Goal: Find contact information: Find contact information

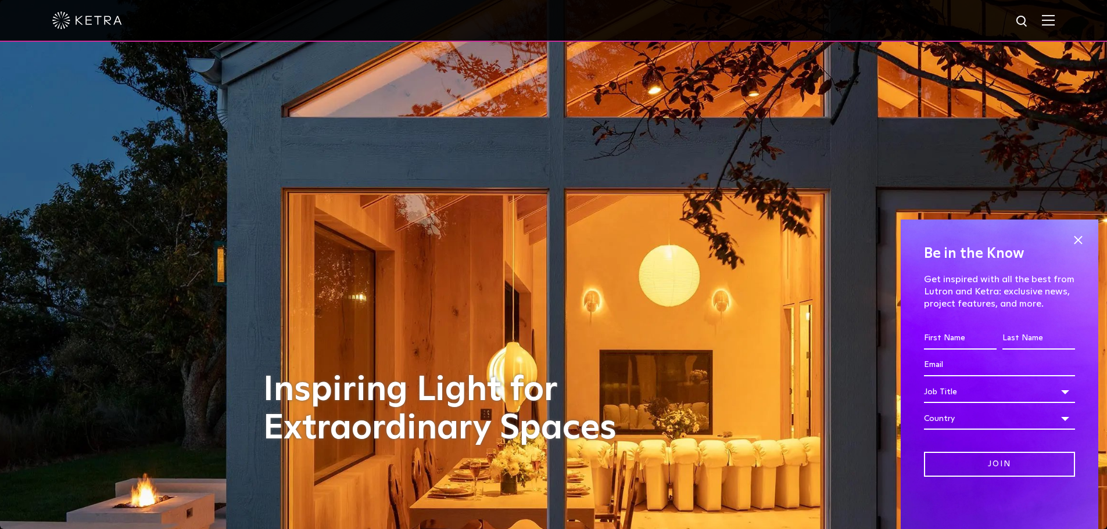
click at [1051, 26] on img at bounding box center [1048, 20] width 13 height 11
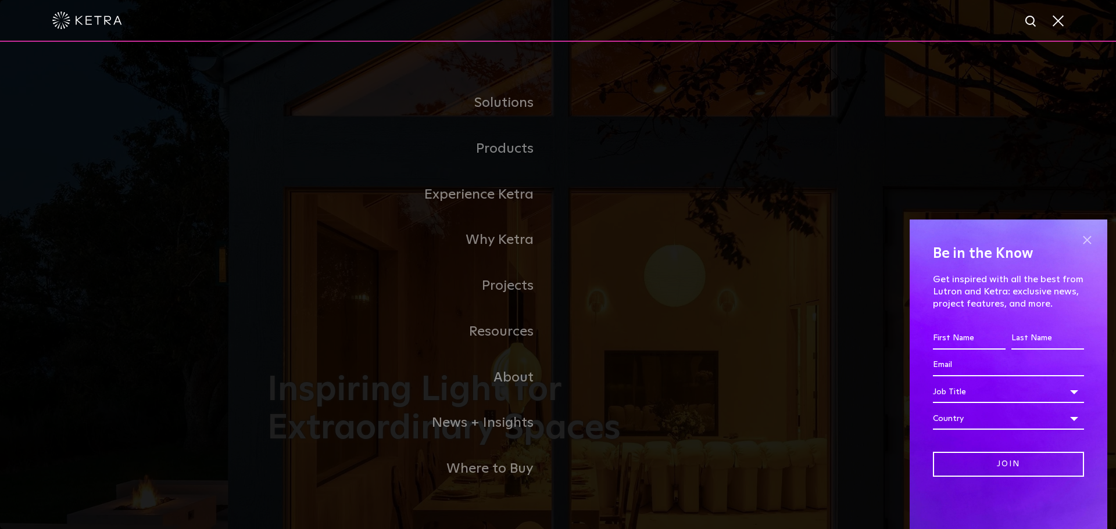
click at [1083, 235] on span at bounding box center [1086, 239] width 17 height 17
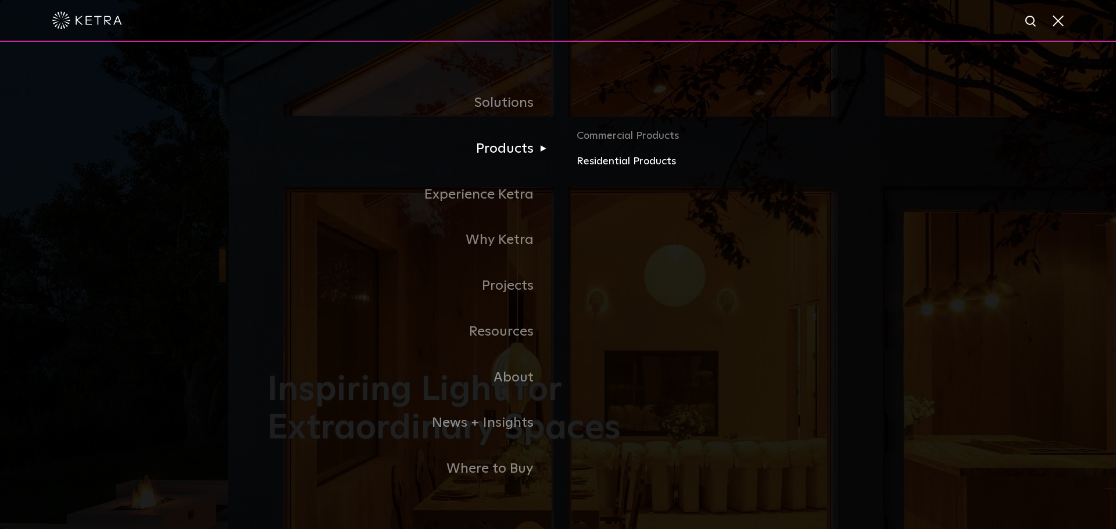
click at [601, 156] on link "Residential Products" at bounding box center [712, 161] width 272 height 17
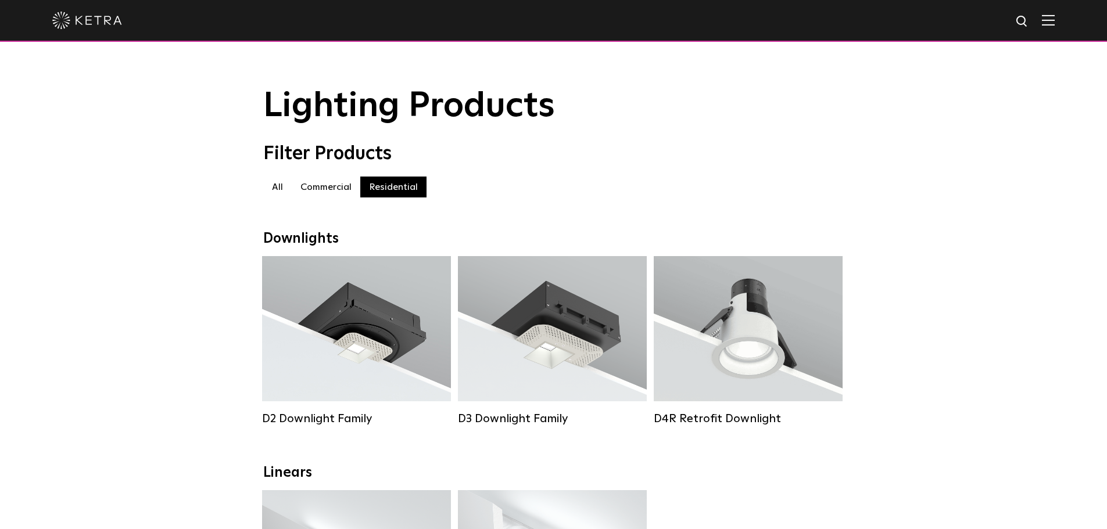
click at [1052, 17] on img at bounding box center [1048, 20] width 13 height 11
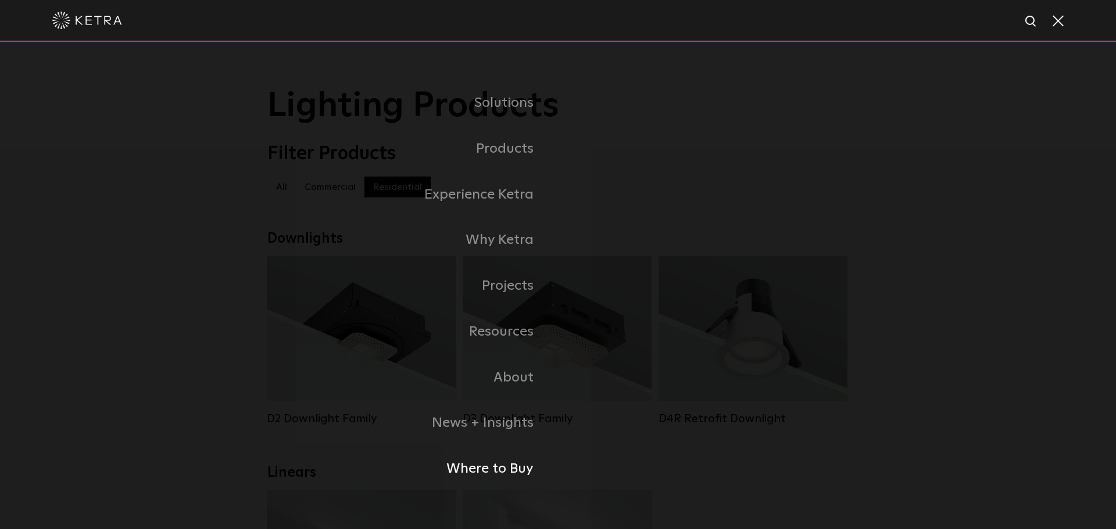
click at [495, 470] on link "Where to Buy" at bounding box center [412, 469] width 291 height 46
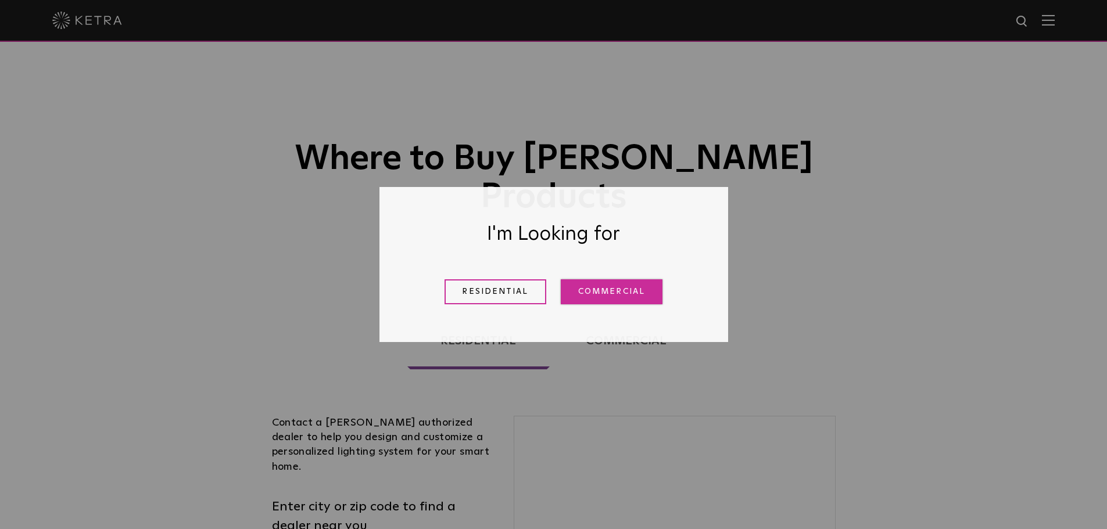
click at [589, 298] on link "Commercial" at bounding box center [612, 291] width 102 height 25
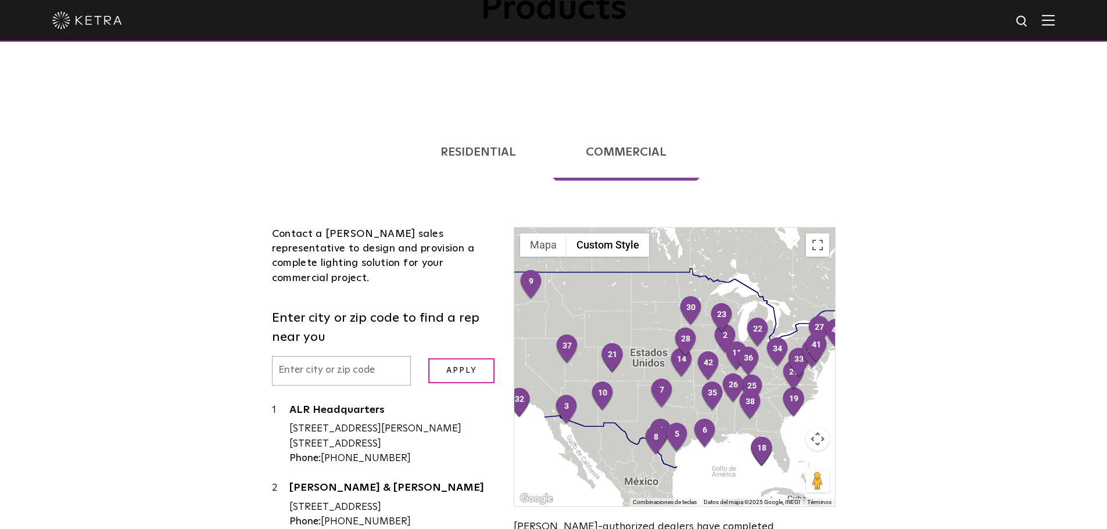
scroll to position [191, 0]
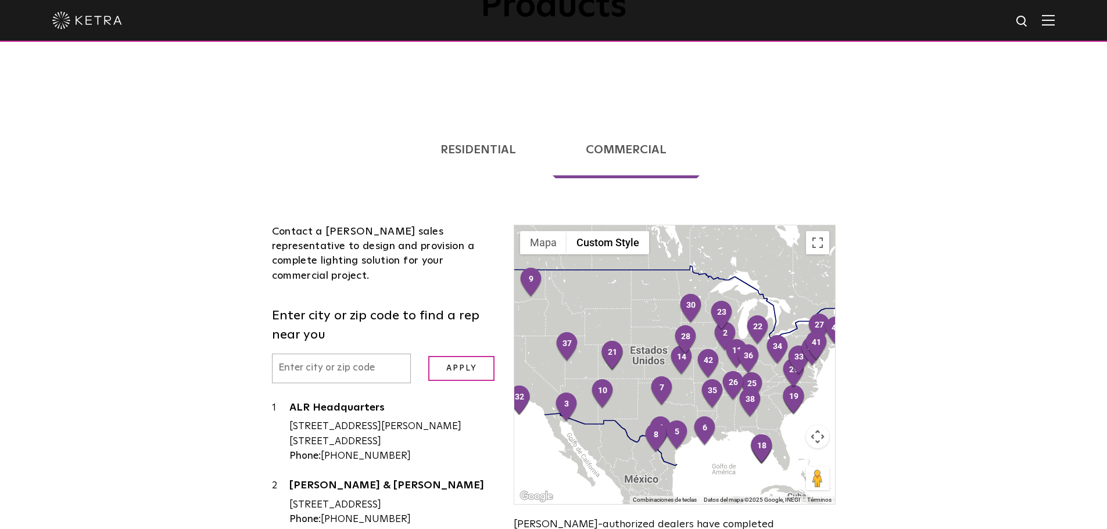
click at [505, 121] on link "Residential" at bounding box center [478, 149] width 142 height 57
click at [476, 121] on link "Residential" at bounding box center [478, 149] width 142 height 57
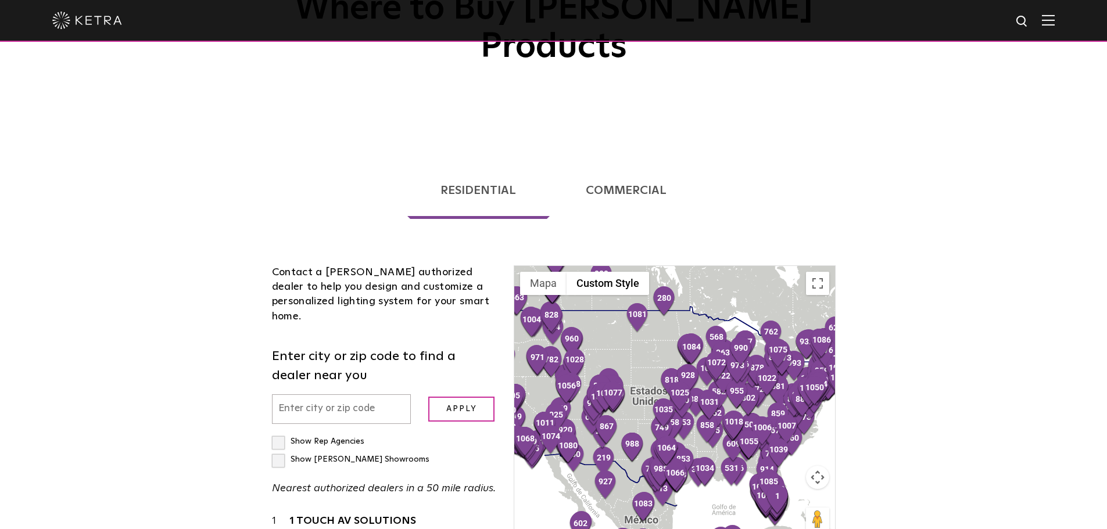
scroll to position [85, 0]
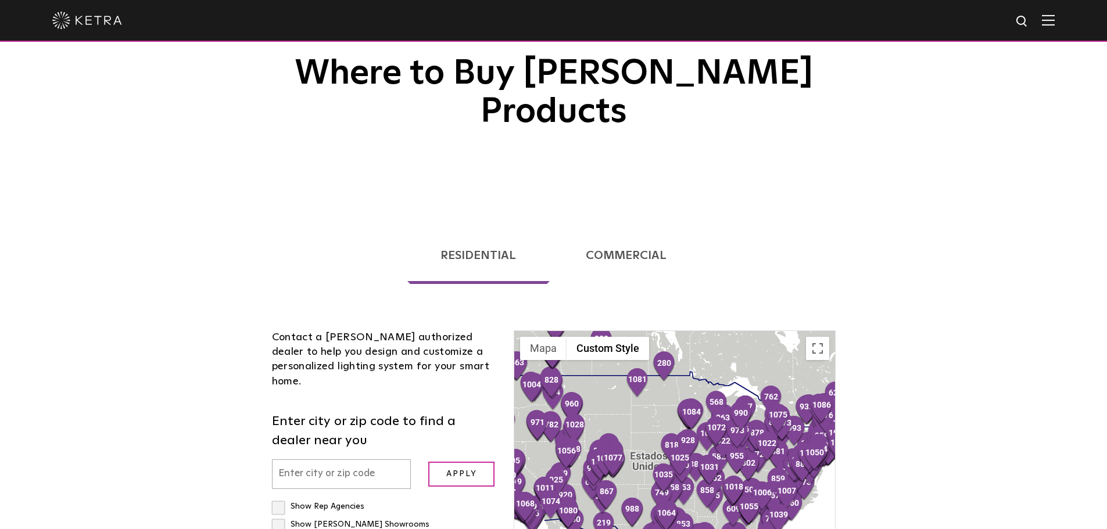
click at [627, 227] on link "Commercial" at bounding box center [626, 255] width 147 height 57
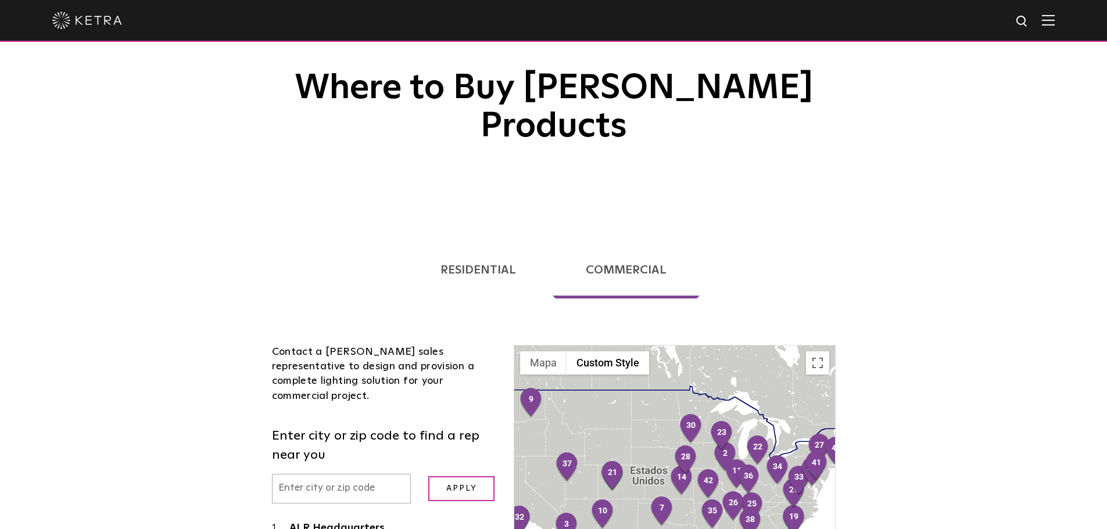
scroll to position [97, 0]
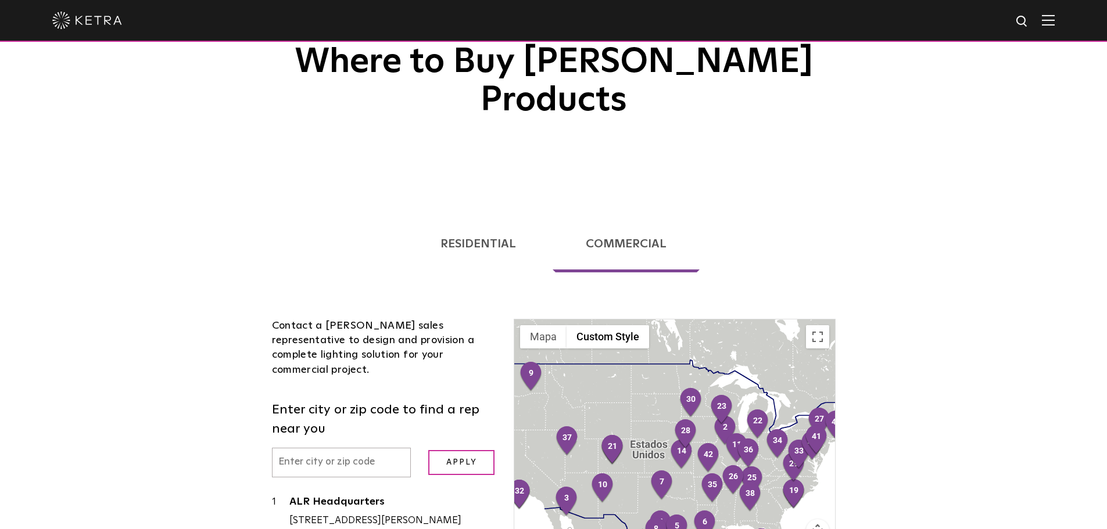
click at [342, 448] on input "text" at bounding box center [341, 463] width 139 height 30
click at [428, 450] on input "Apply" at bounding box center [461, 462] width 66 height 25
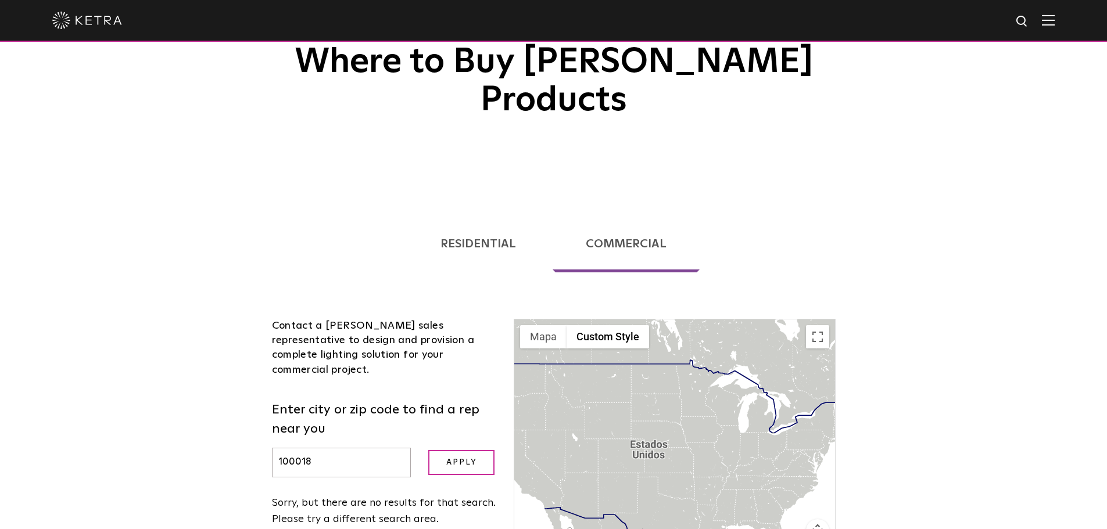
click at [299, 448] on input "100018" at bounding box center [341, 463] width 139 height 30
type input "10018"
click at [428, 450] on input "Apply" at bounding box center [461, 462] width 66 height 25
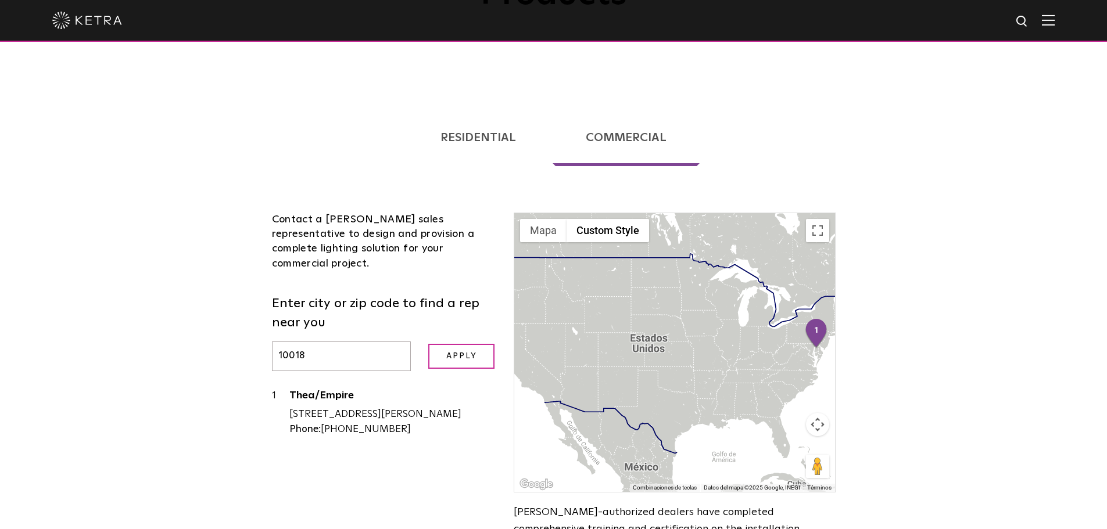
scroll to position [213, 0]
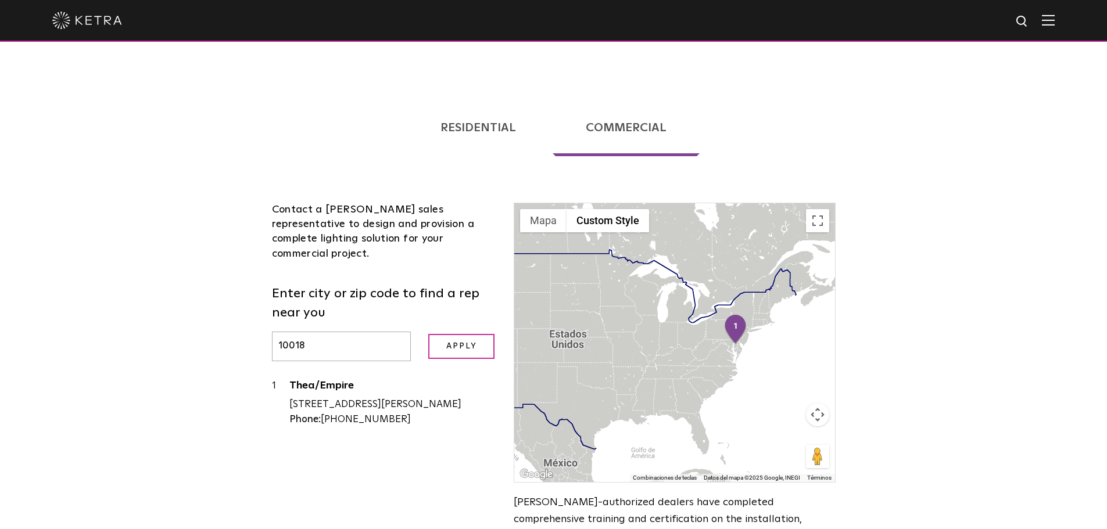
drag, startPoint x: 510, startPoint y: 106, endPoint x: 467, endPoint y: 305, distance: 203.9
click at [510, 106] on link "Residential" at bounding box center [478, 127] width 142 height 57
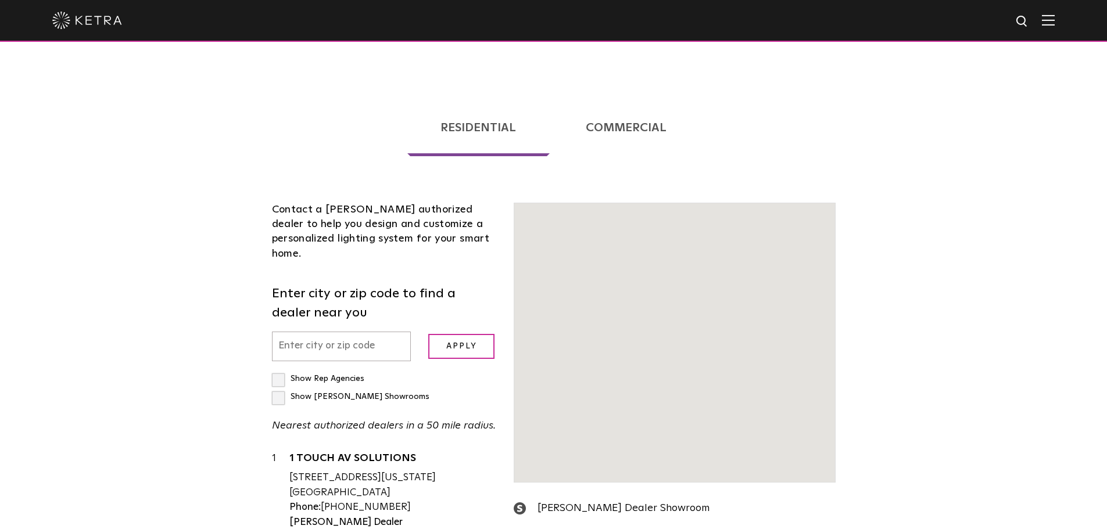
click at [353, 292] on label "Enter city or zip code to find a dealer near you" at bounding box center [384, 304] width 225 height 38
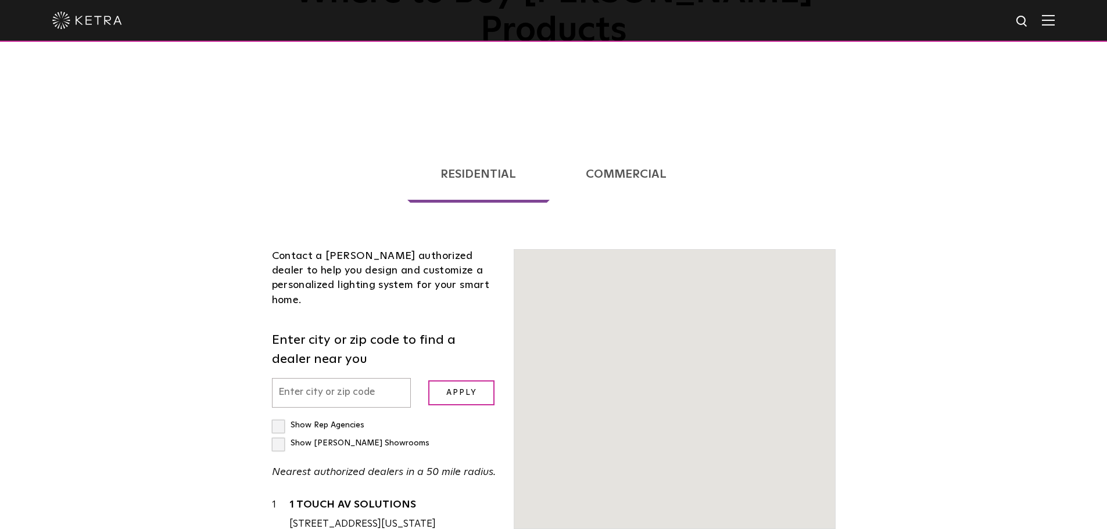
click at [335, 378] on input "text" at bounding box center [341, 393] width 139 height 30
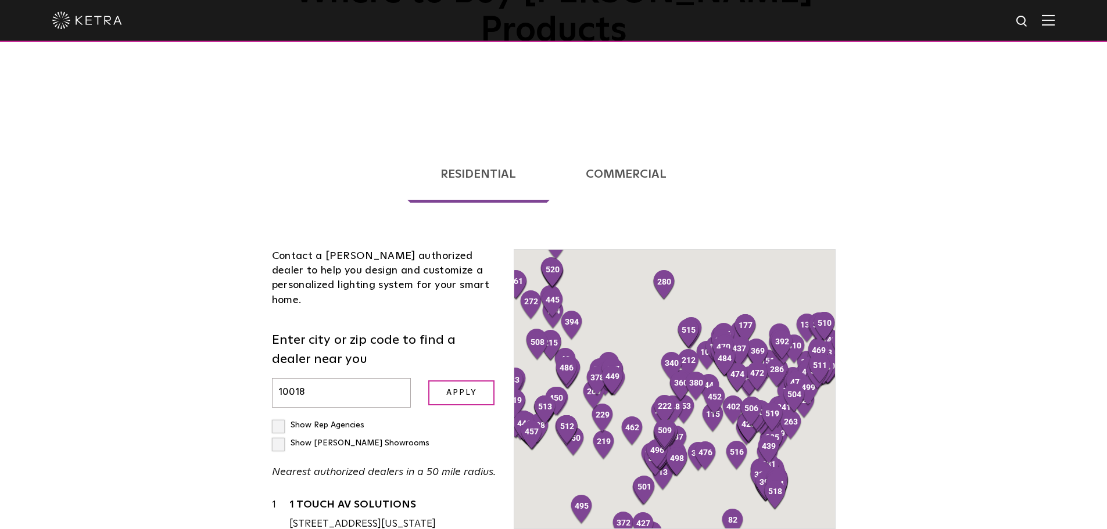
type input "10018"
click at [428, 381] on input "Apply" at bounding box center [461, 393] width 66 height 25
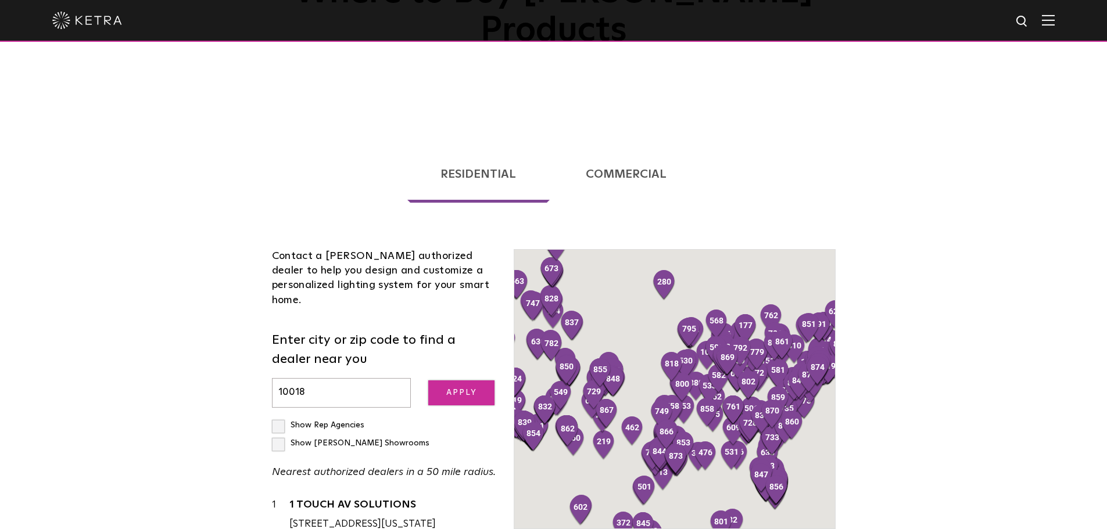
click at [442, 381] on input "Apply" at bounding box center [461, 393] width 66 height 25
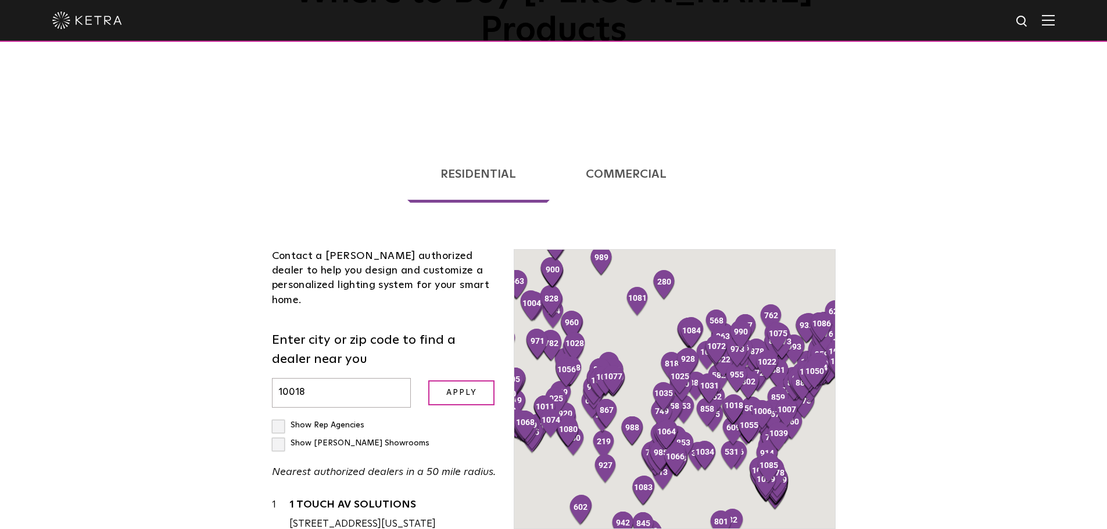
click at [454, 249] on div "Contact a [PERSON_NAME] authorized dealer to help you design and customize a pe…" at bounding box center [384, 278] width 225 height 59
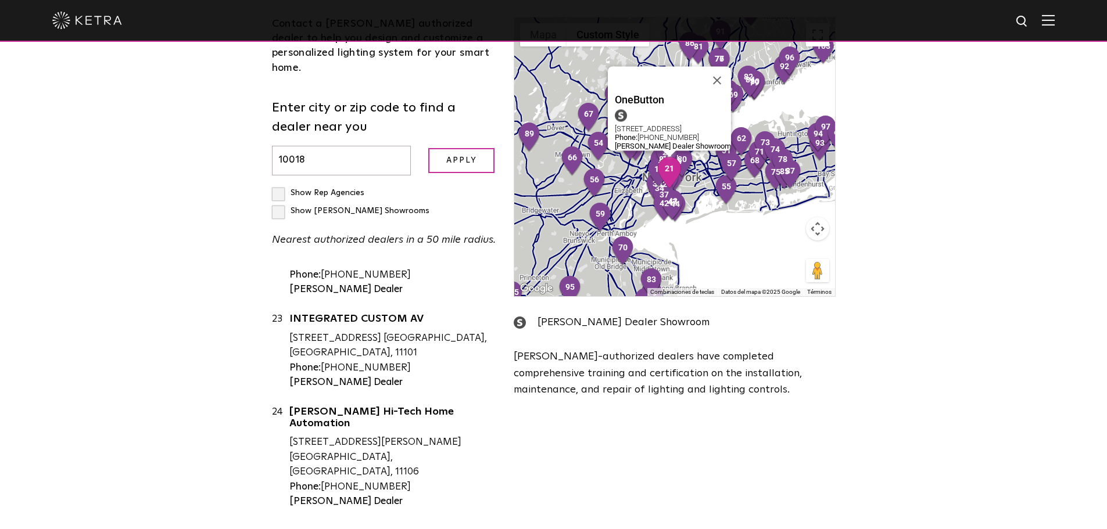
scroll to position [1801, 0]
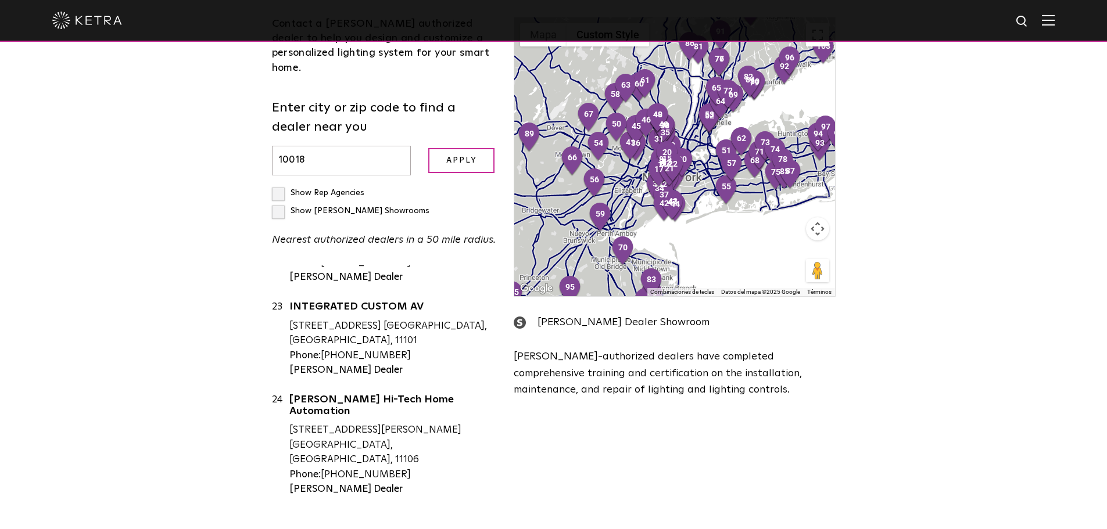
click at [314, 189] on label "Show Rep Agencies" at bounding box center [318, 193] width 92 height 8
click at [279, 184] on input "Show Rep Agencies" at bounding box center [276, 188] width 8 height 8
checkbox input "true"
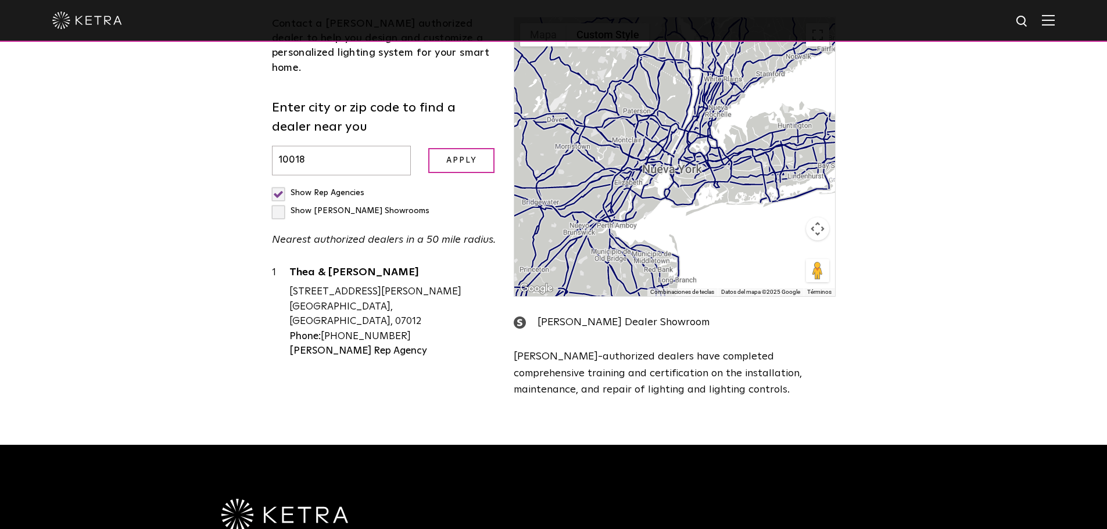
scroll to position [0, 0]
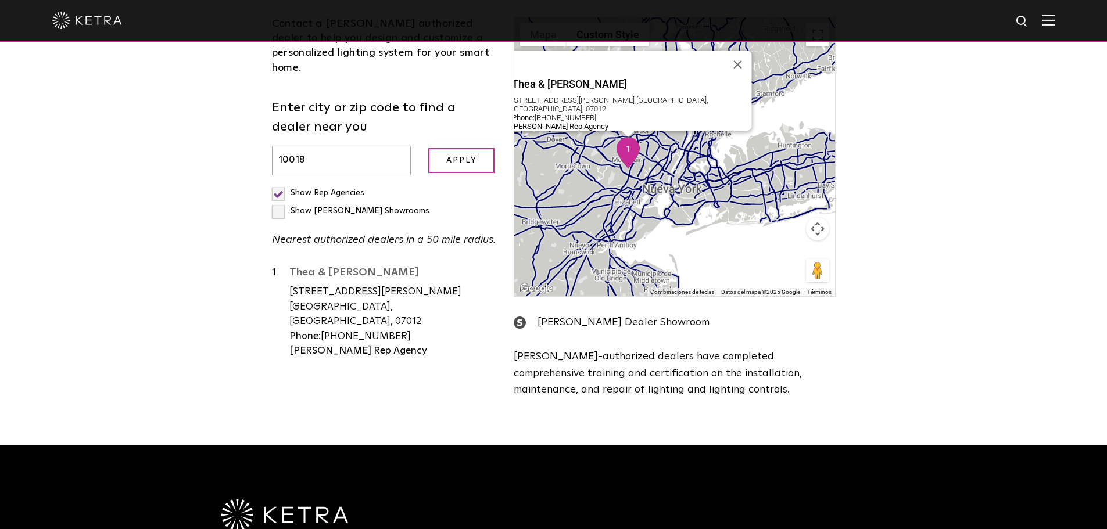
click at [357, 267] on link "Thea & [PERSON_NAME]" at bounding box center [392, 274] width 207 height 15
